Goal: Task Accomplishment & Management: Use online tool/utility

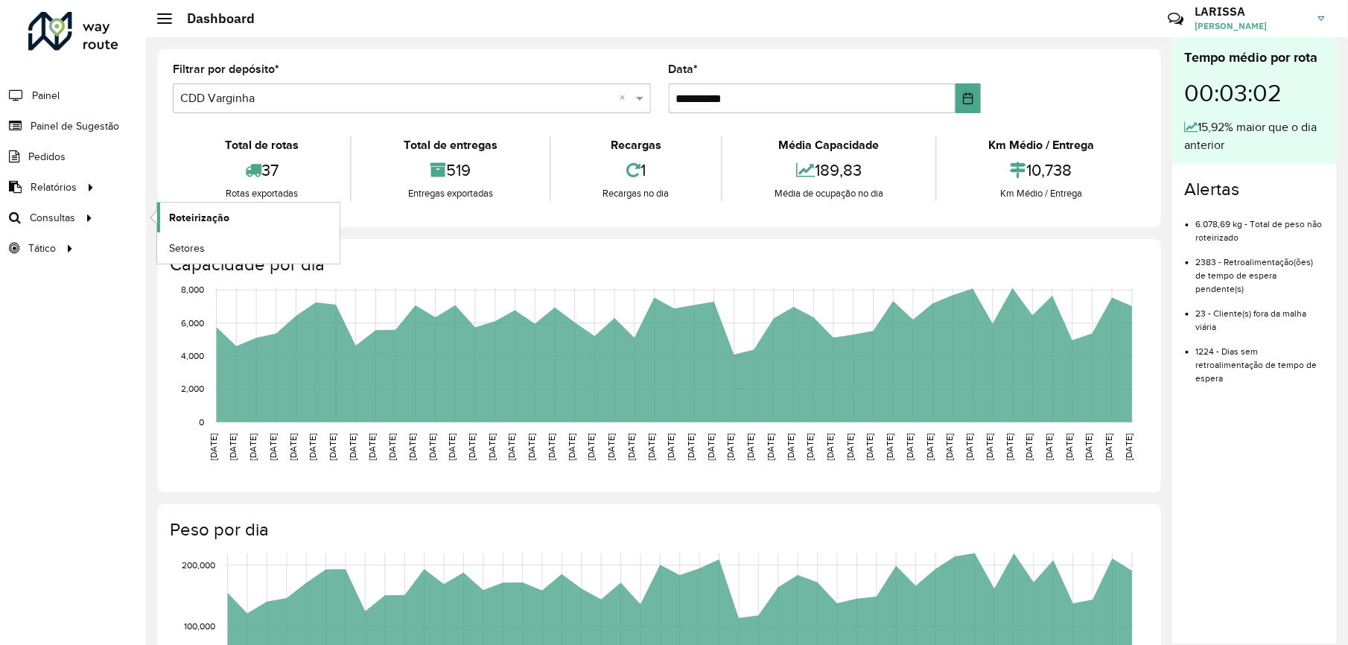
click at [165, 213] on link "Roteirização" at bounding box center [248, 218] width 182 height 30
click at [179, 211] on span "Roteirização" at bounding box center [199, 218] width 60 height 16
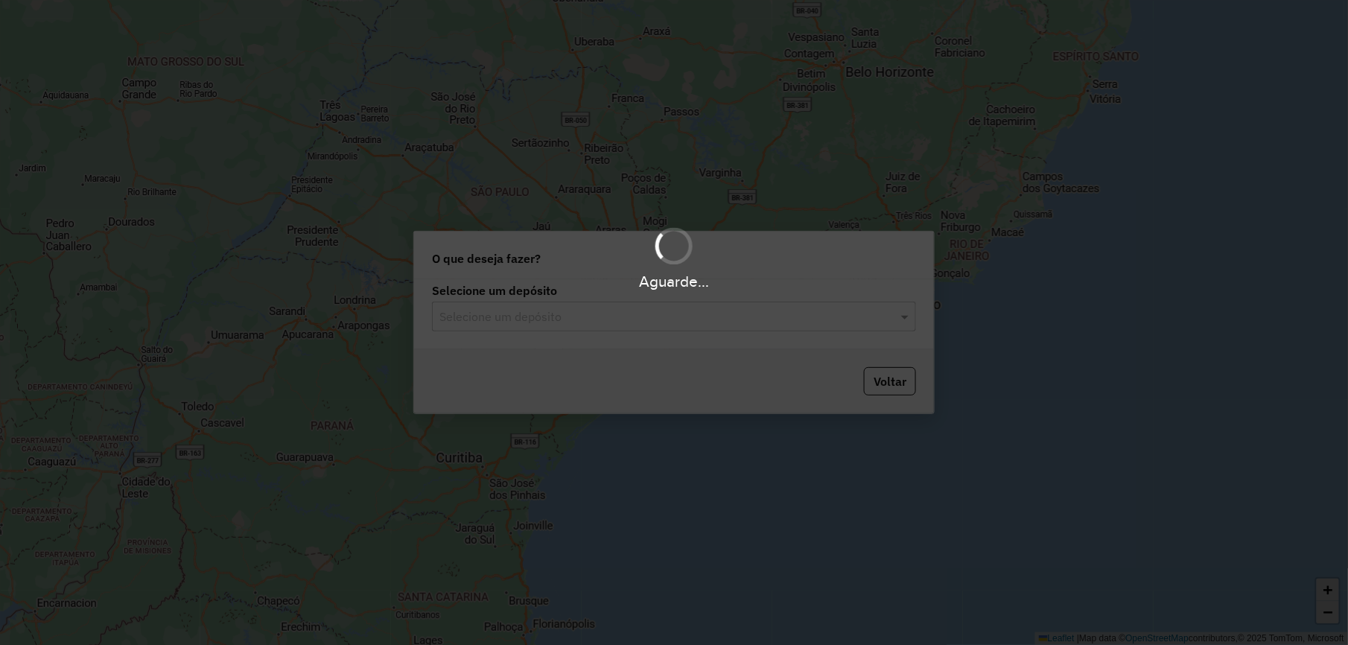
click at [620, 313] on div "Aguarde..." at bounding box center [674, 322] width 1348 height 645
click at [572, 314] on div "Aguarde..." at bounding box center [674, 322] width 1348 height 645
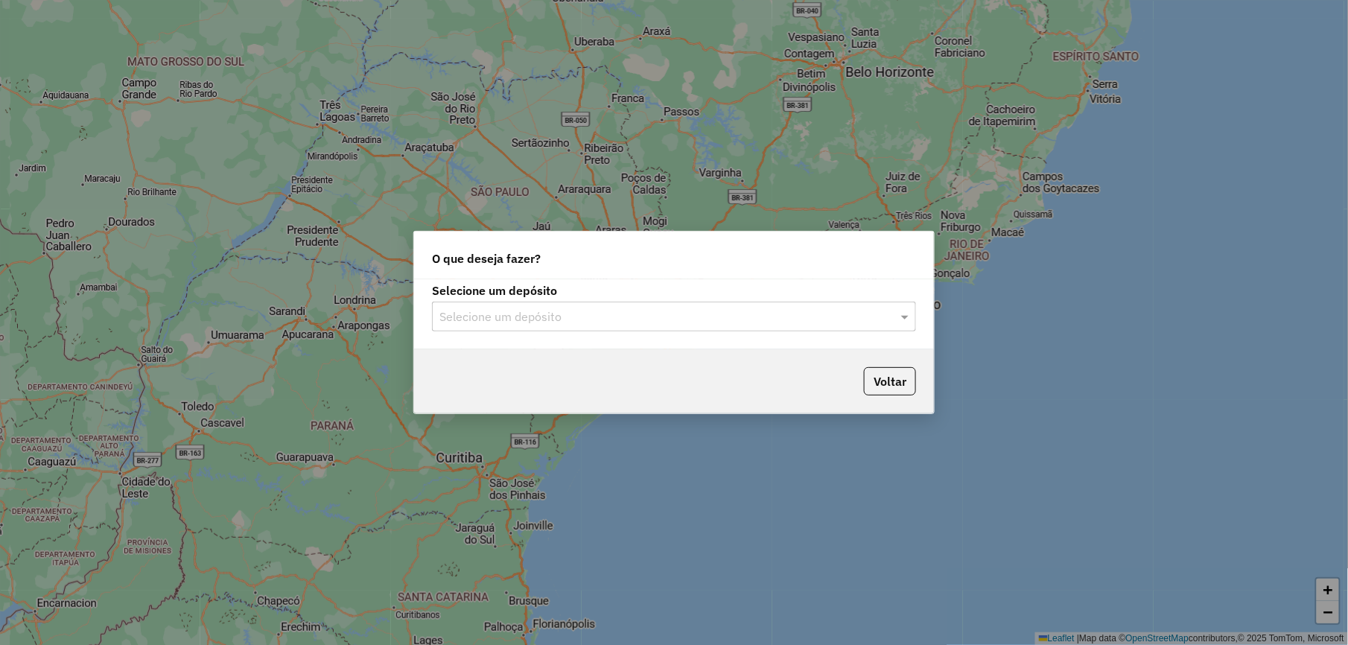
click at [548, 314] on input "text" at bounding box center [658, 317] width 439 height 18
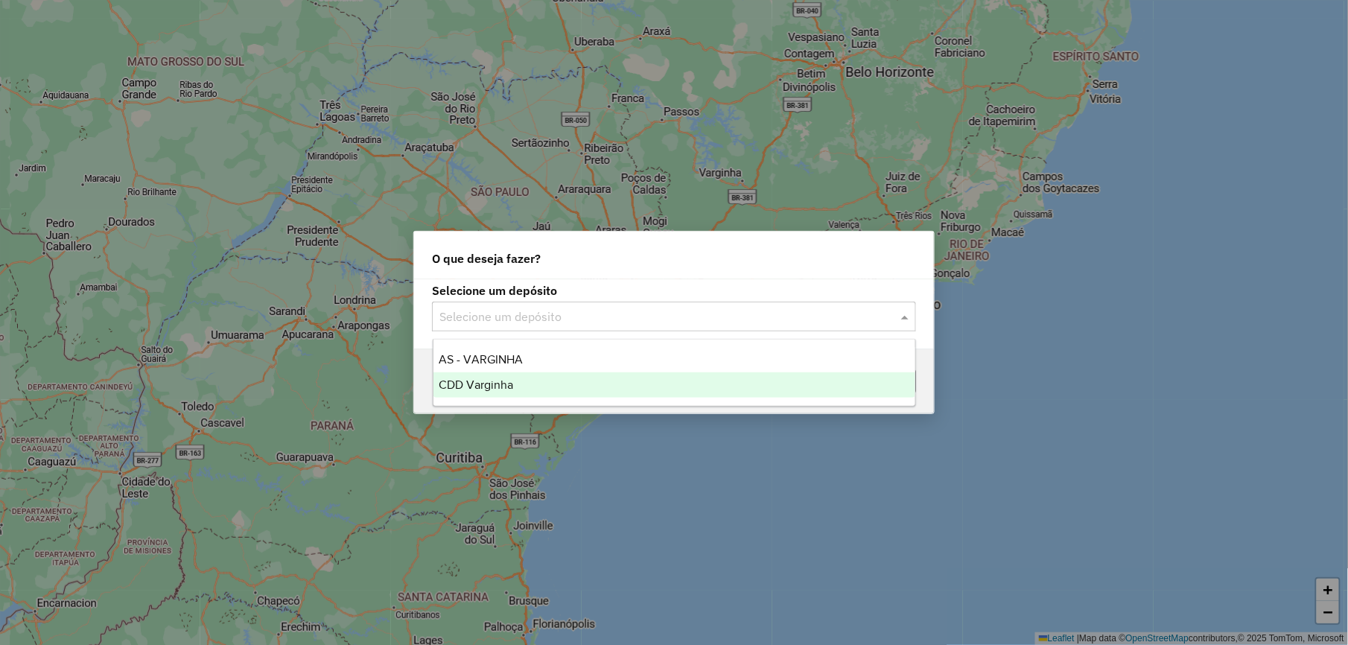
click at [513, 382] on span "CDD Varginha" at bounding box center [476, 384] width 74 height 13
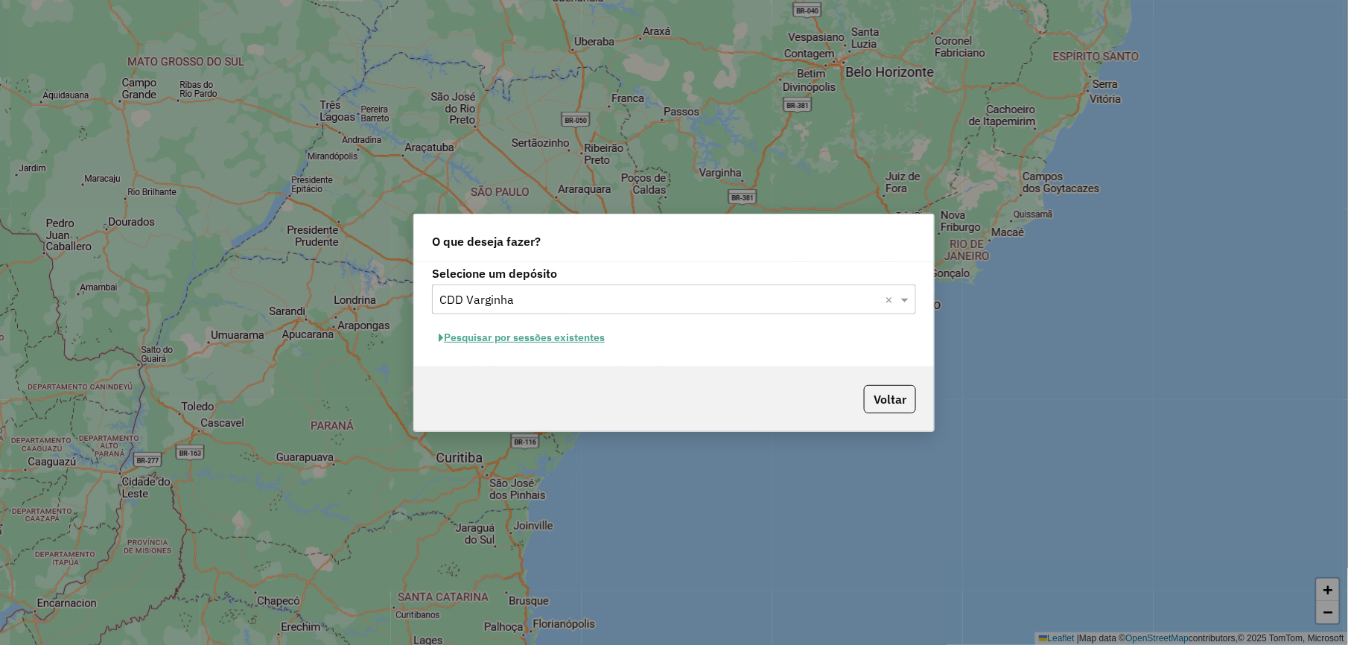
click at [576, 331] on button "Pesquisar por sessões existentes" at bounding box center [521, 337] width 179 height 23
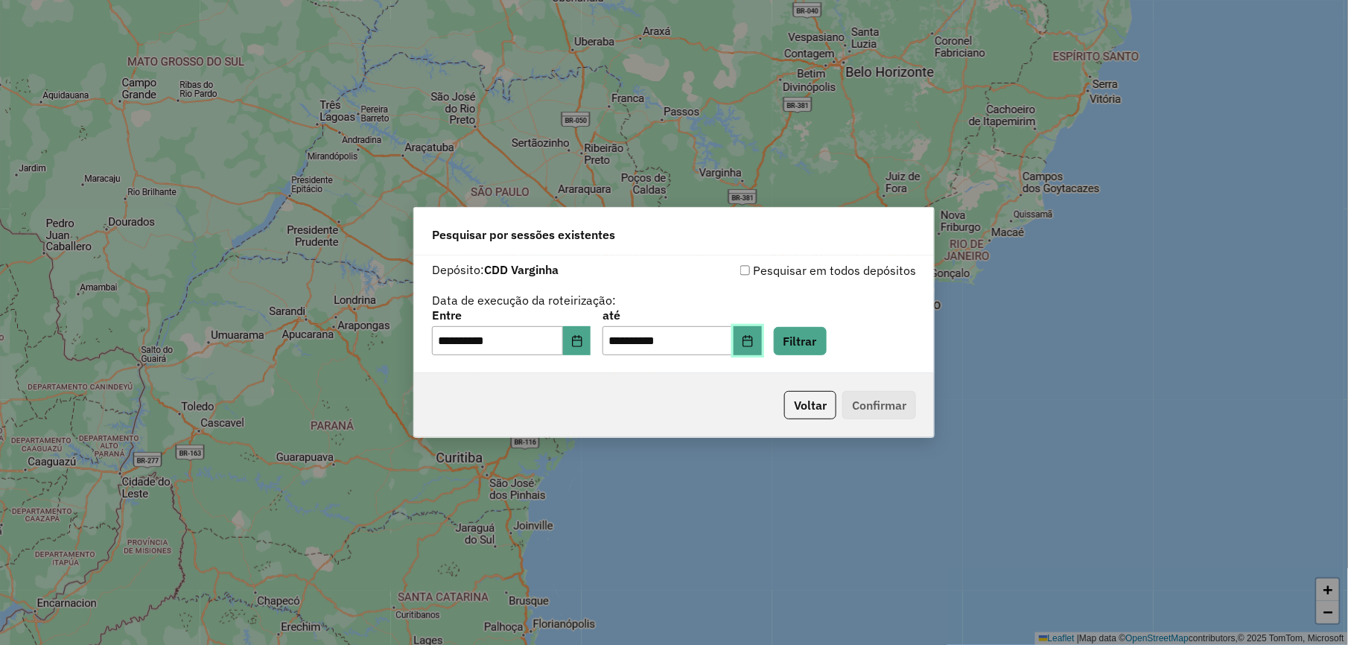
click at [762, 352] on button "Choose Date" at bounding box center [747, 341] width 28 height 30
click at [817, 338] on button "Filtrar" at bounding box center [800, 341] width 53 height 28
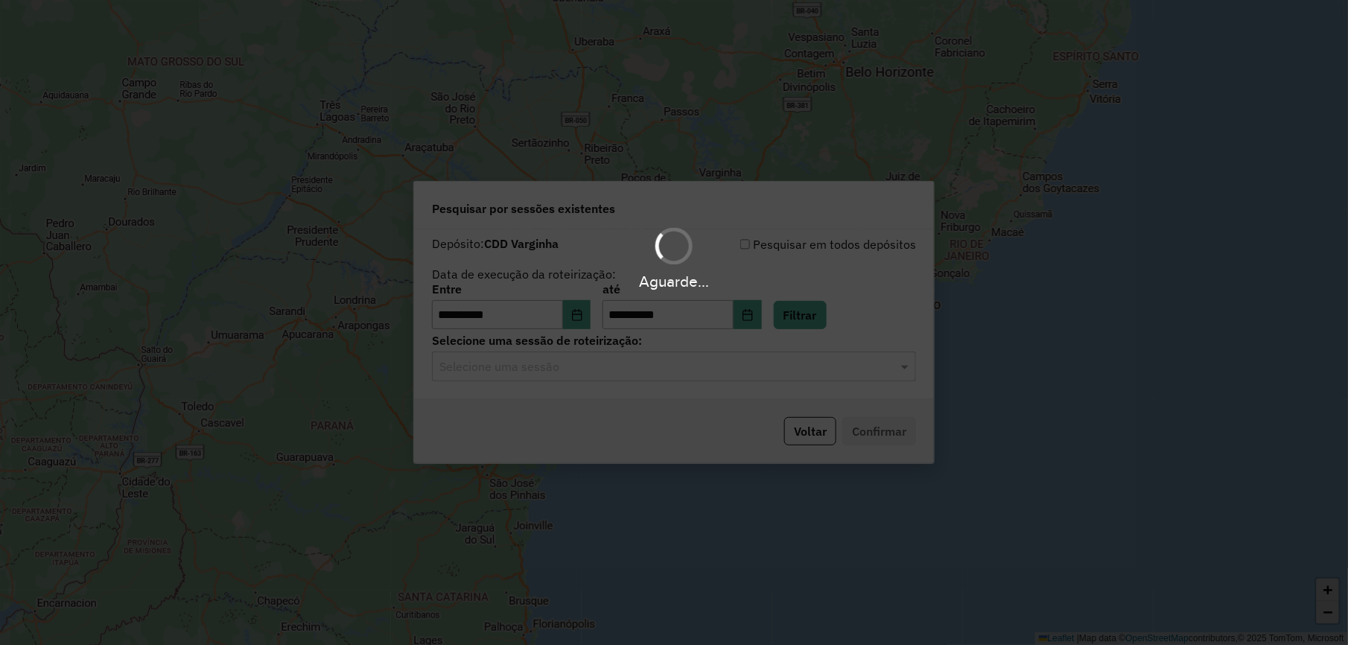
click at [608, 362] on hb-app "**********" at bounding box center [674, 322] width 1348 height 645
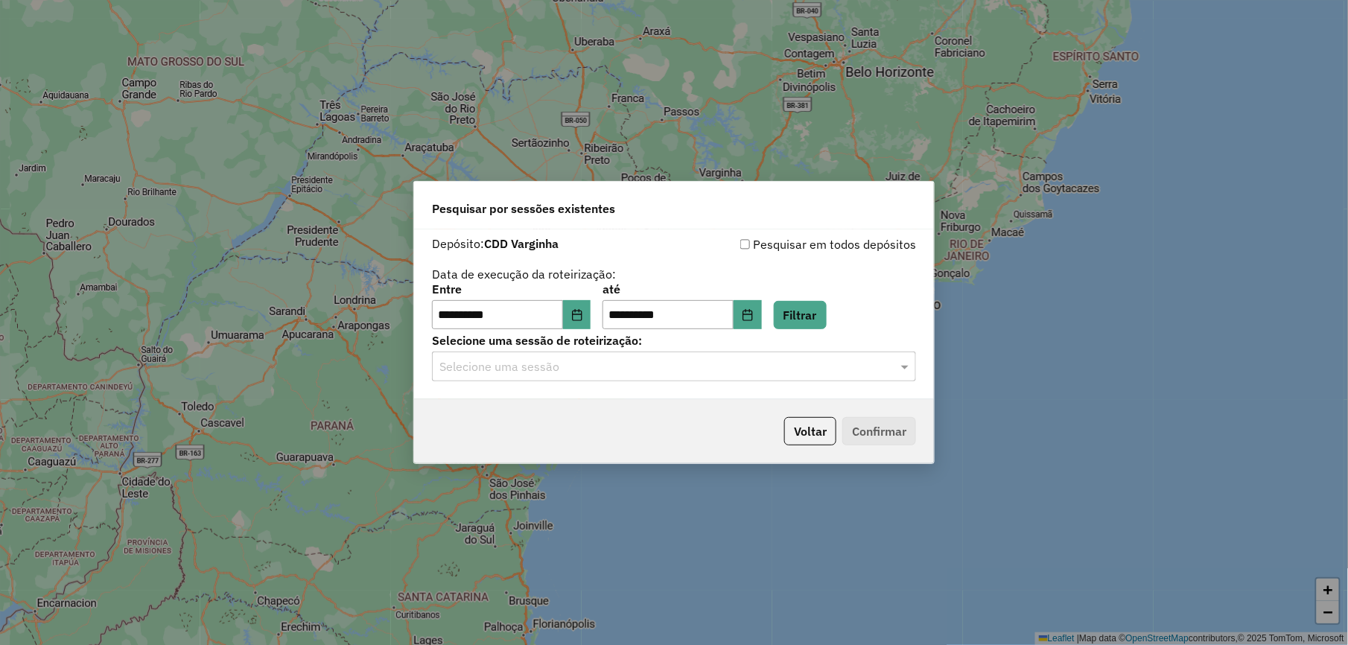
click at [596, 373] on input "text" at bounding box center [658, 367] width 439 height 18
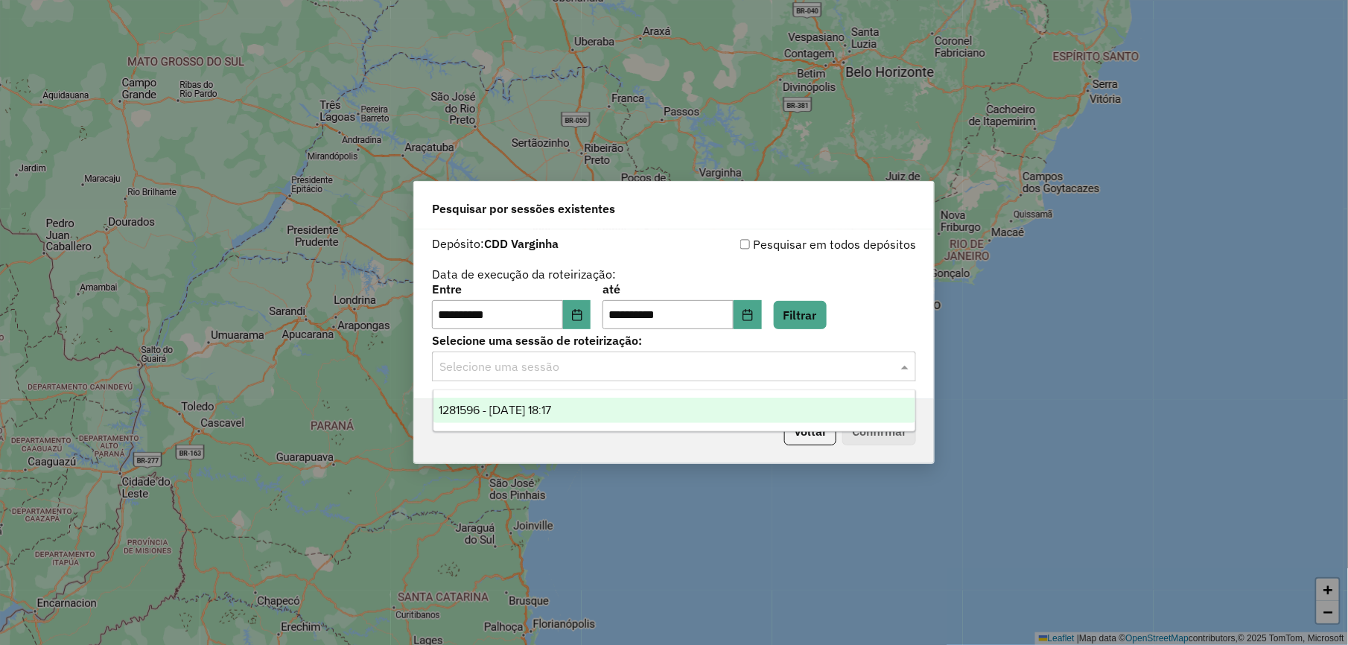
click at [588, 416] on div "1281596 - 24/09/2025 18:17" at bounding box center [674, 410] width 482 height 25
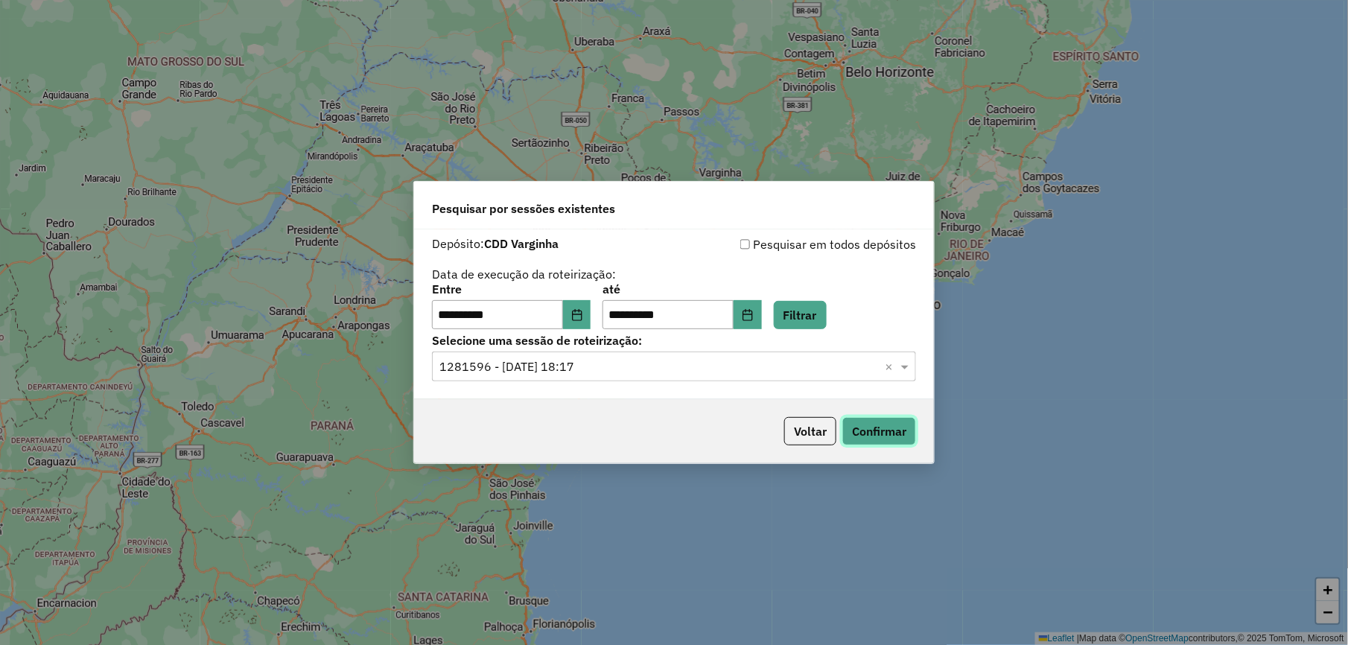
click at [850, 435] on button "Confirmar" at bounding box center [879, 431] width 74 height 28
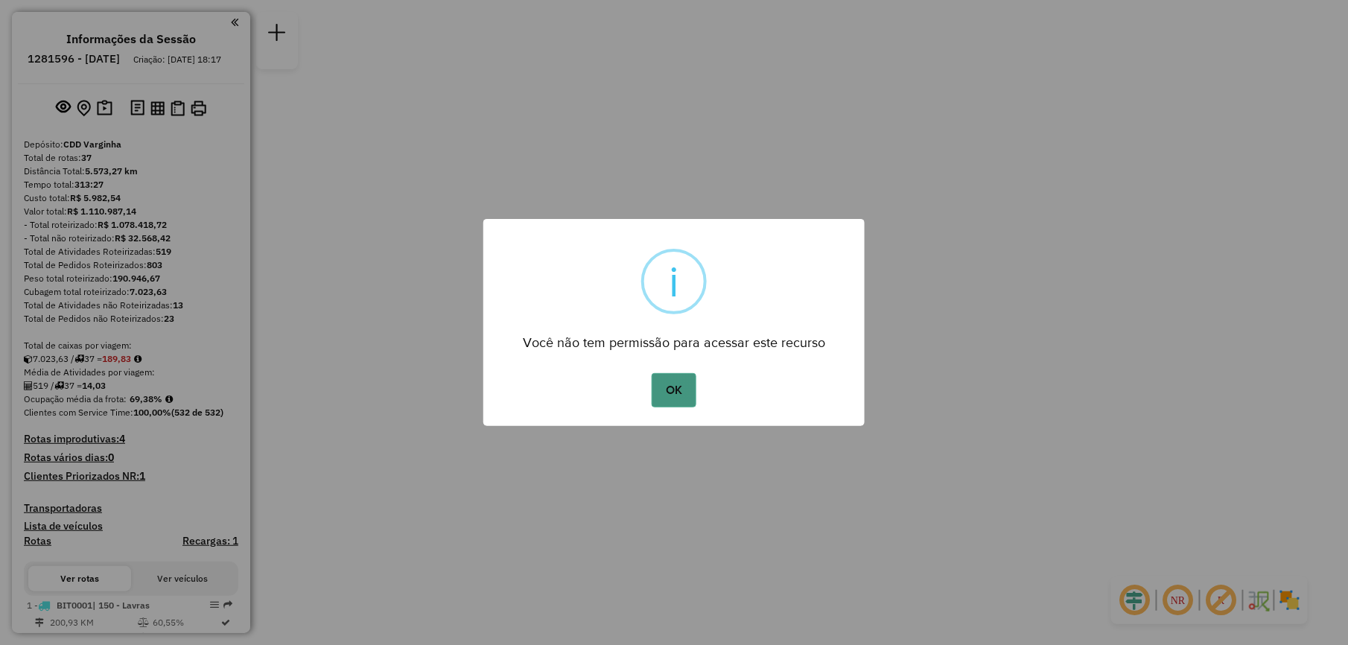
click at [676, 395] on button "OK" at bounding box center [674, 390] width 44 height 34
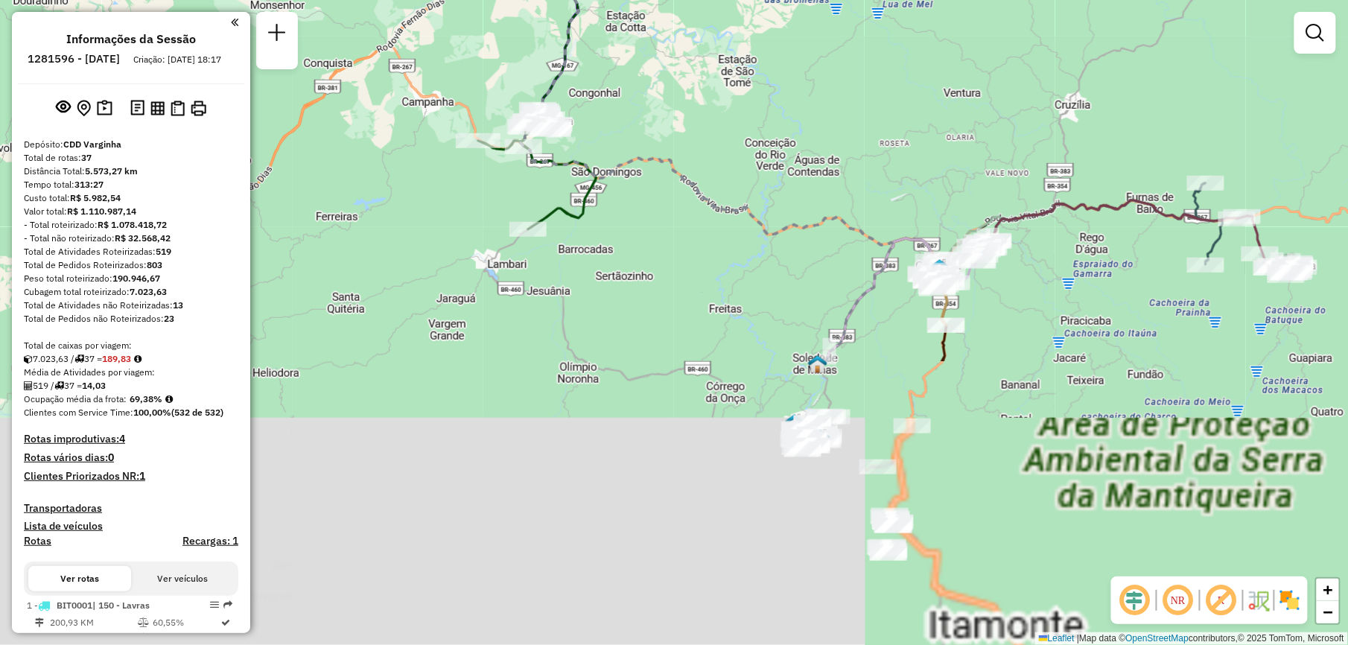
drag, startPoint x: 820, startPoint y: 519, endPoint x: 740, endPoint y: 171, distance: 357.5
click at [740, 171] on div "Janela de atendimento Grade de atendimento Capacidade Transportadoras Veículos …" at bounding box center [674, 322] width 1348 height 645
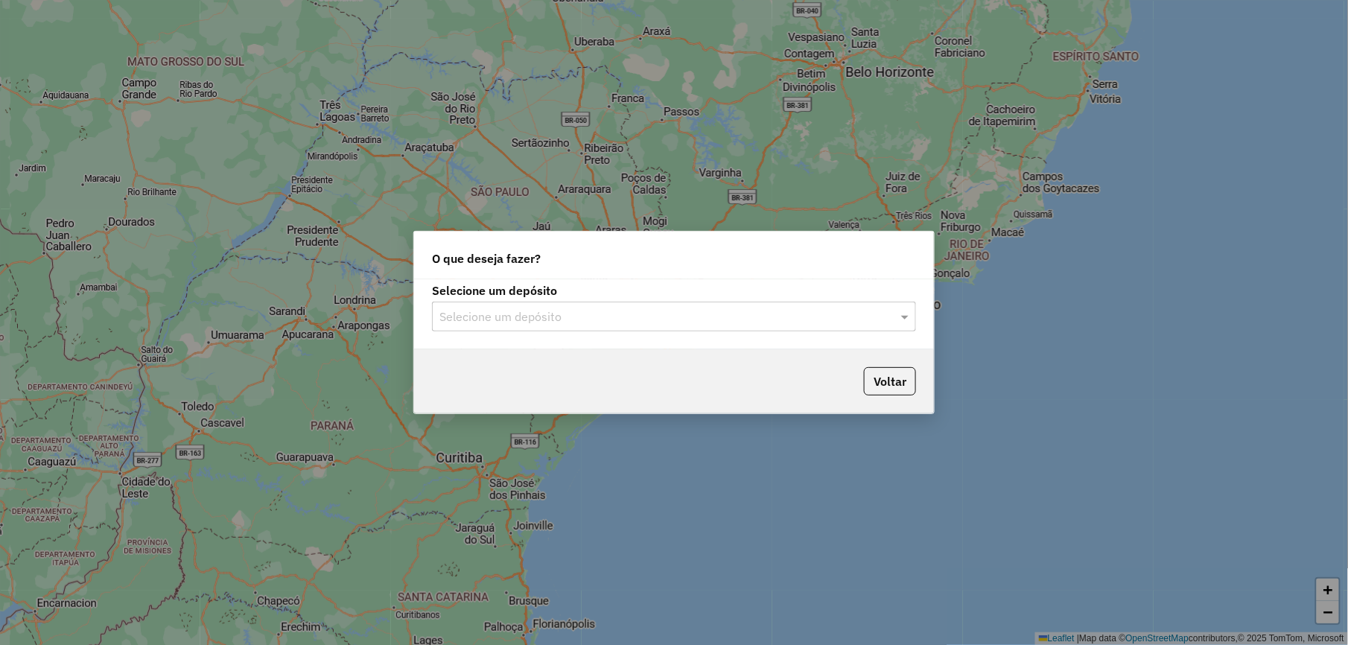
click at [634, 326] on div "Selecione um depósito" at bounding box center [674, 317] width 484 height 30
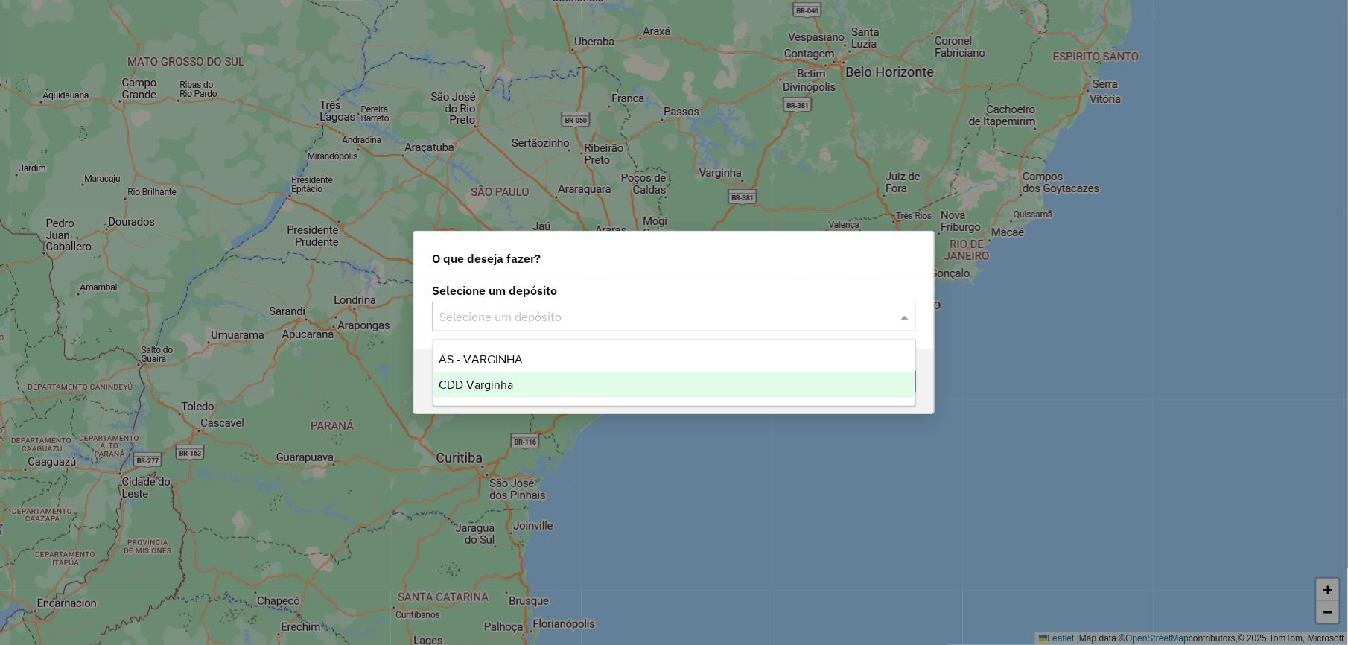
click at [602, 376] on div "CDD Varginha" at bounding box center [674, 384] width 482 height 25
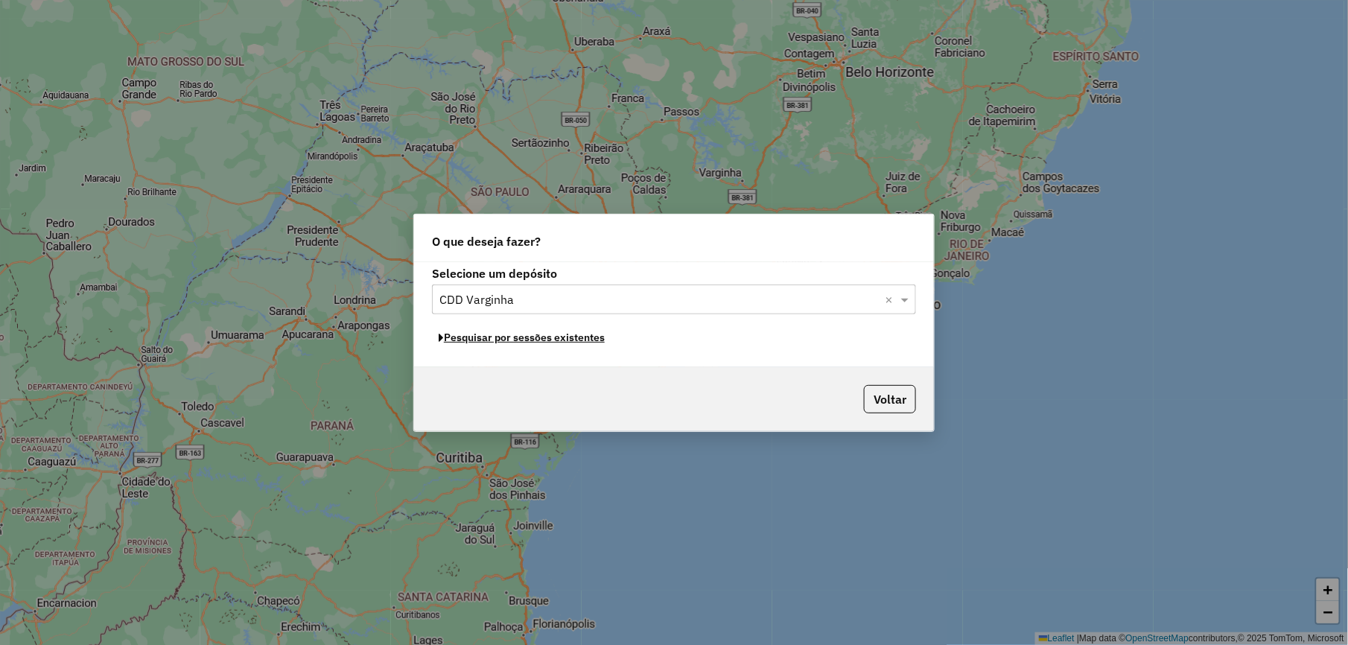
click at [588, 337] on button "Pesquisar por sessões existentes" at bounding box center [521, 337] width 179 height 23
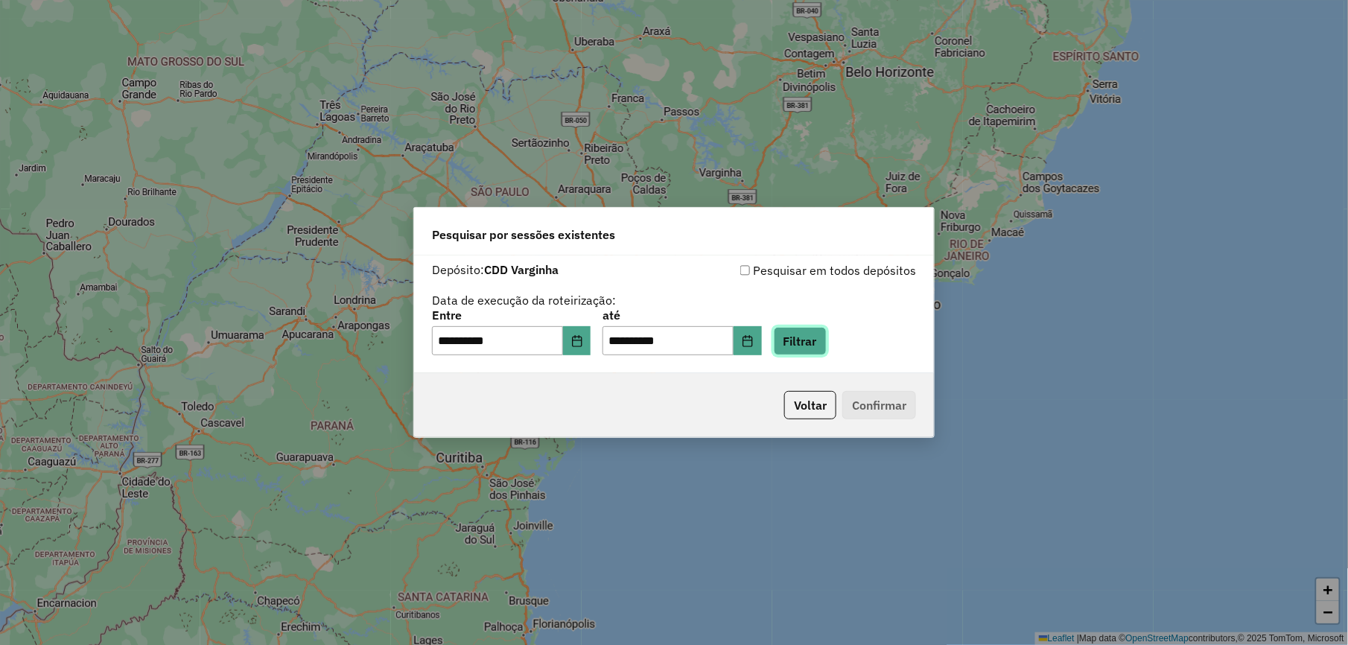
click at [821, 338] on button "Filtrar" at bounding box center [800, 341] width 53 height 28
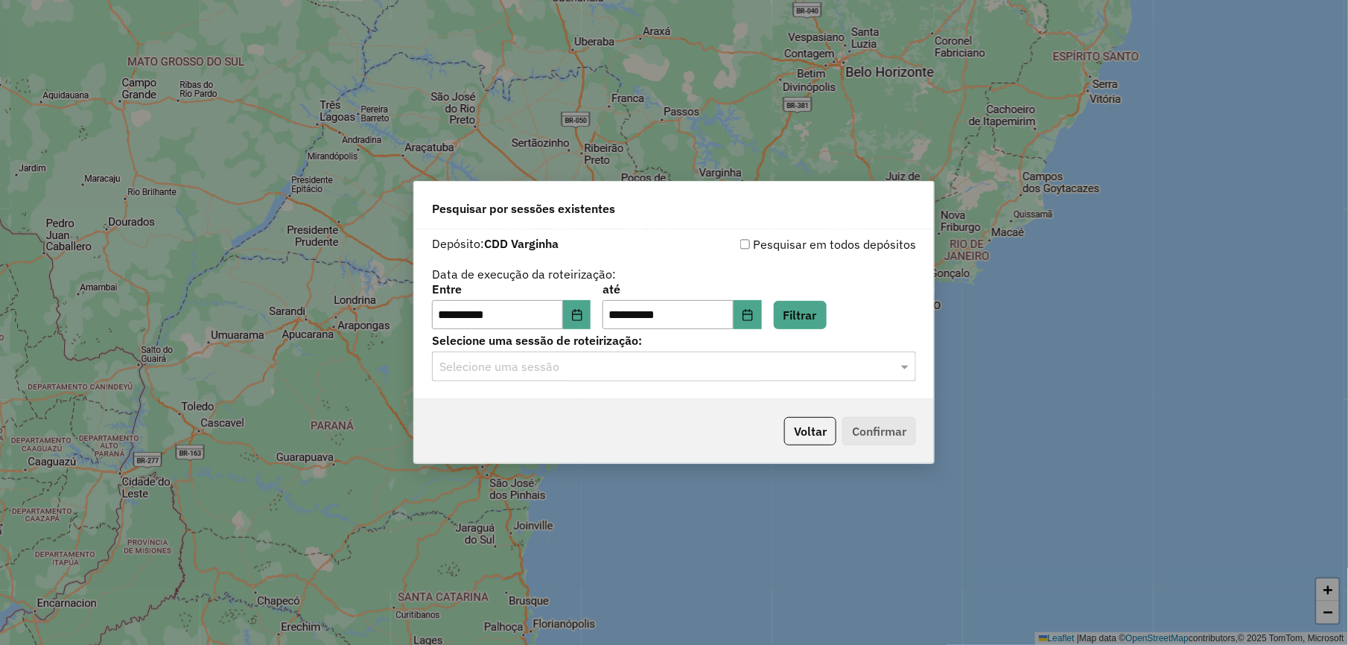
click at [680, 379] on hb-app "**********" at bounding box center [674, 322] width 1348 height 645
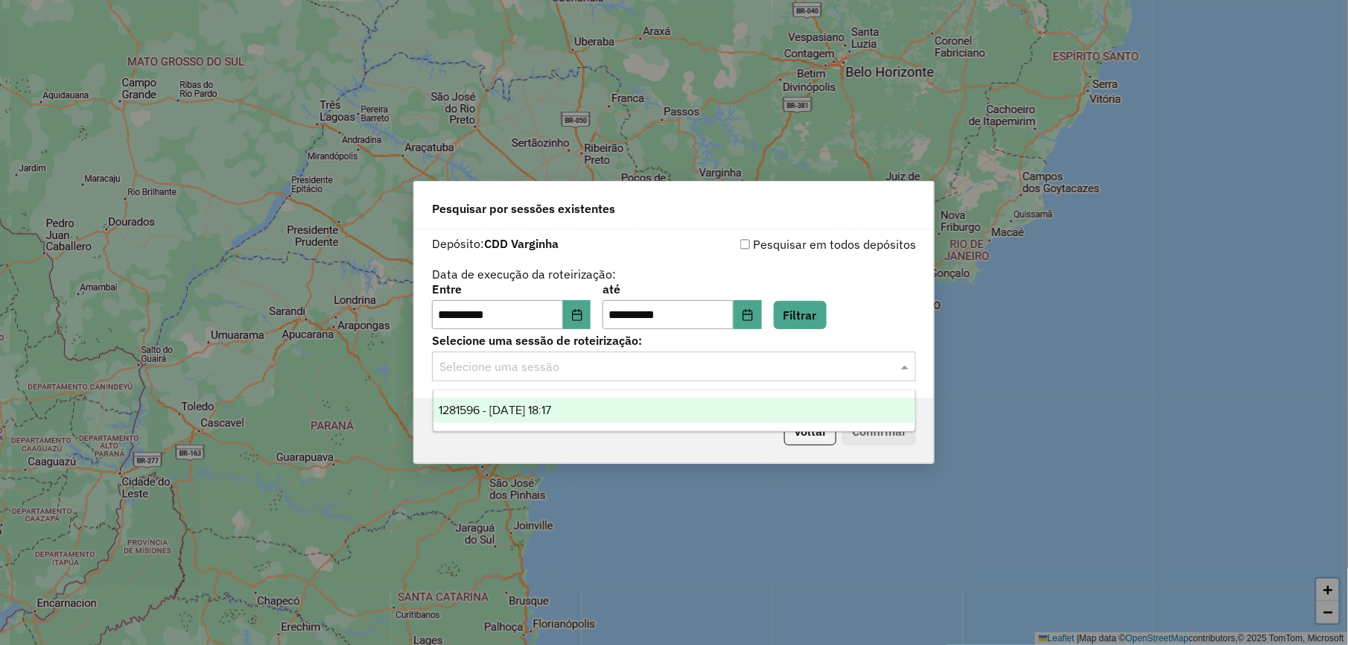
click at [671, 380] on div "Selecione uma sessão" at bounding box center [674, 366] width 484 height 30
click at [666, 407] on div "1281596 - 24/09/2025 18:17" at bounding box center [674, 410] width 482 height 25
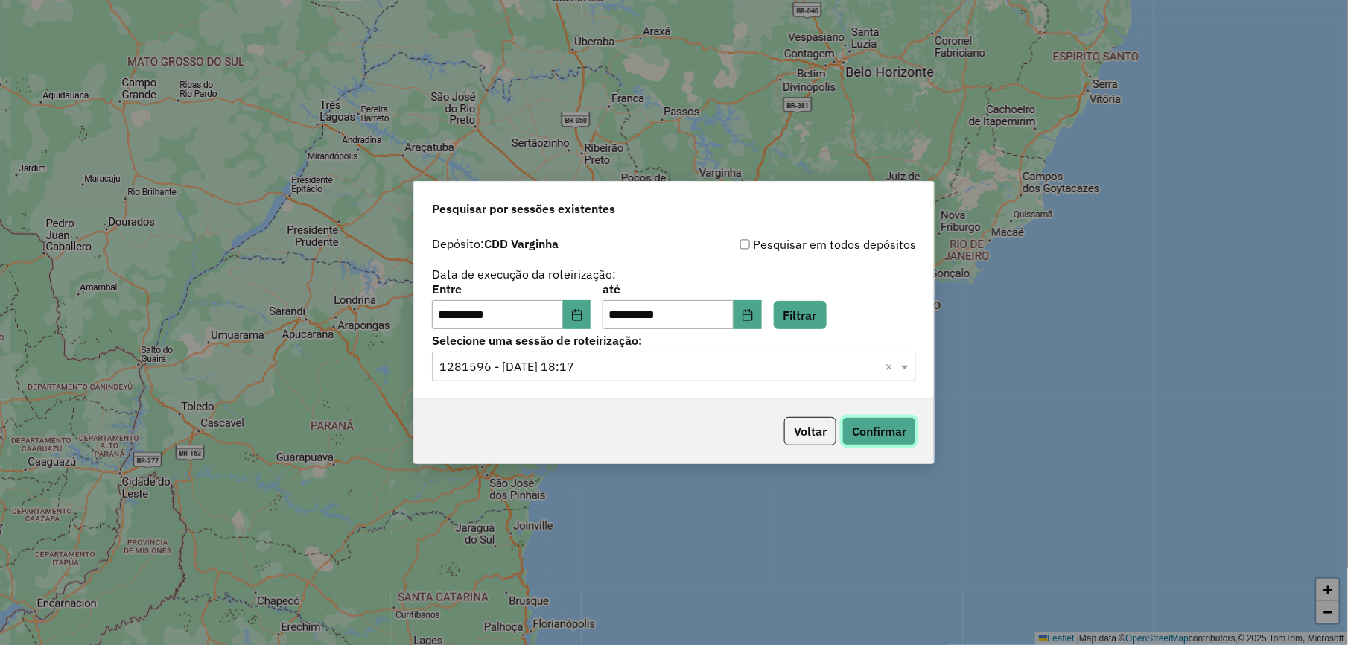
click at [868, 433] on button "Confirmar" at bounding box center [879, 431] width 74 height 28
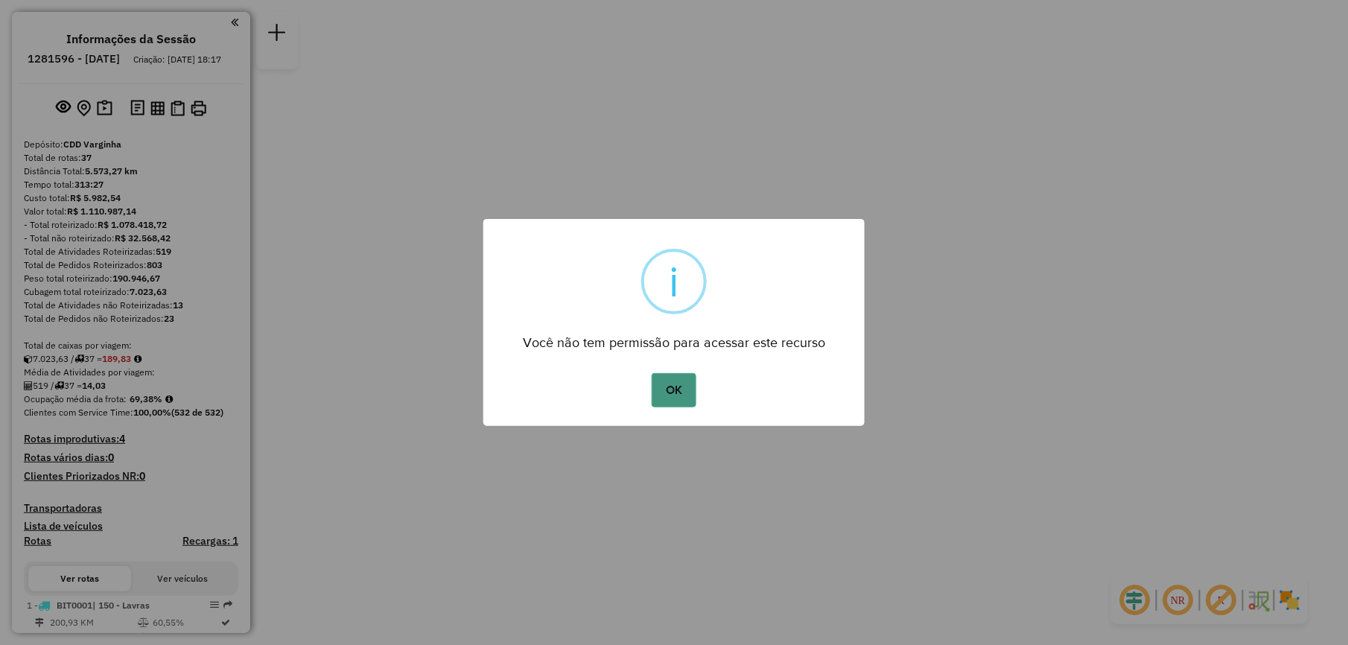
click at [669, 377] on button "OK" at bounding box center [674, 390] width 44 height 34
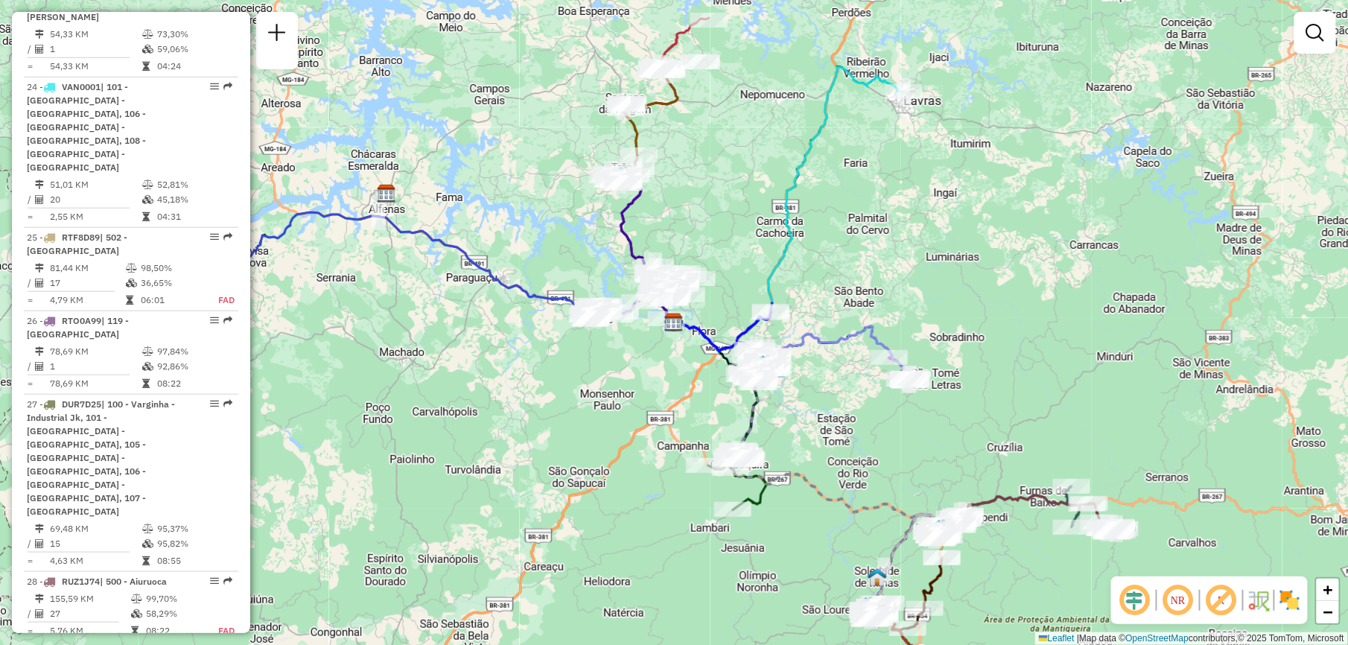
scroll to position [2482, 0]
